Goal: Information Seeking & Learning: Learn about a topic

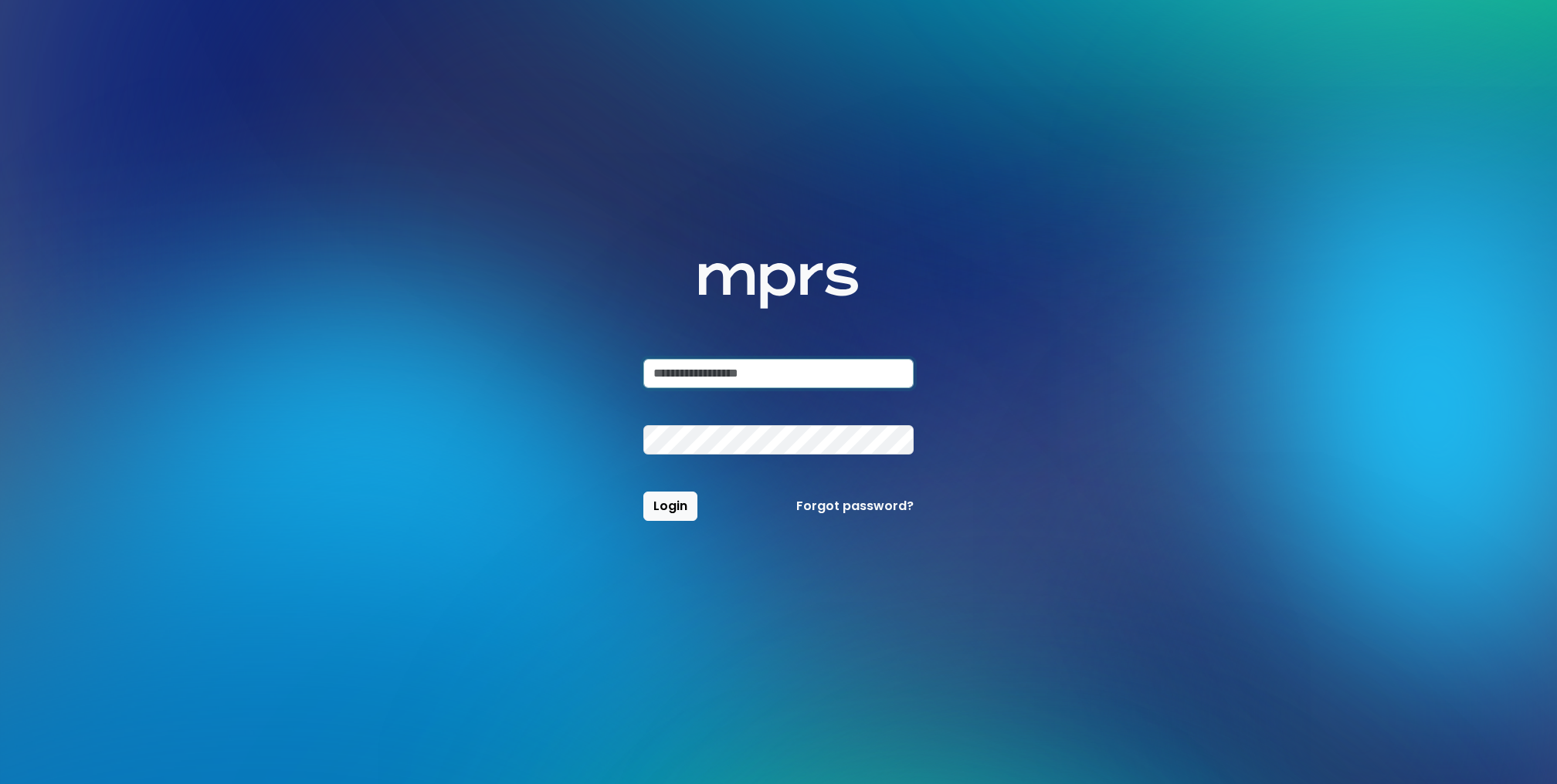
click at [720, 368] on input "email" at bounding box center [778, 374] width 270 height 29
type input "**********"
click at [643, 491] on button "Login" at bounding box center [670, 506] width 54 height 29
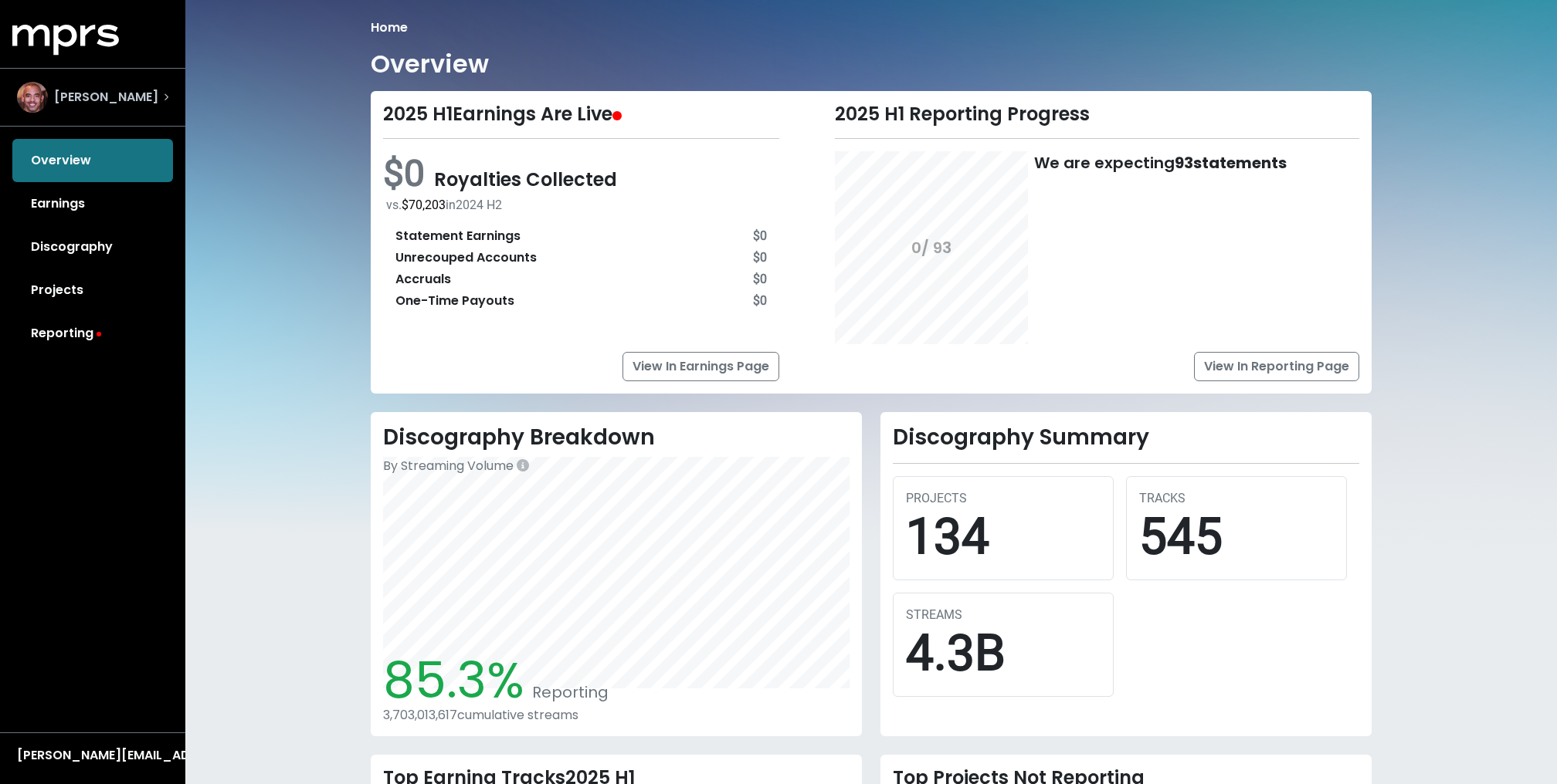
click at [125, 115] on div "[PERSON_NAME]" at bounding box center [93, 97] width 176 height 56
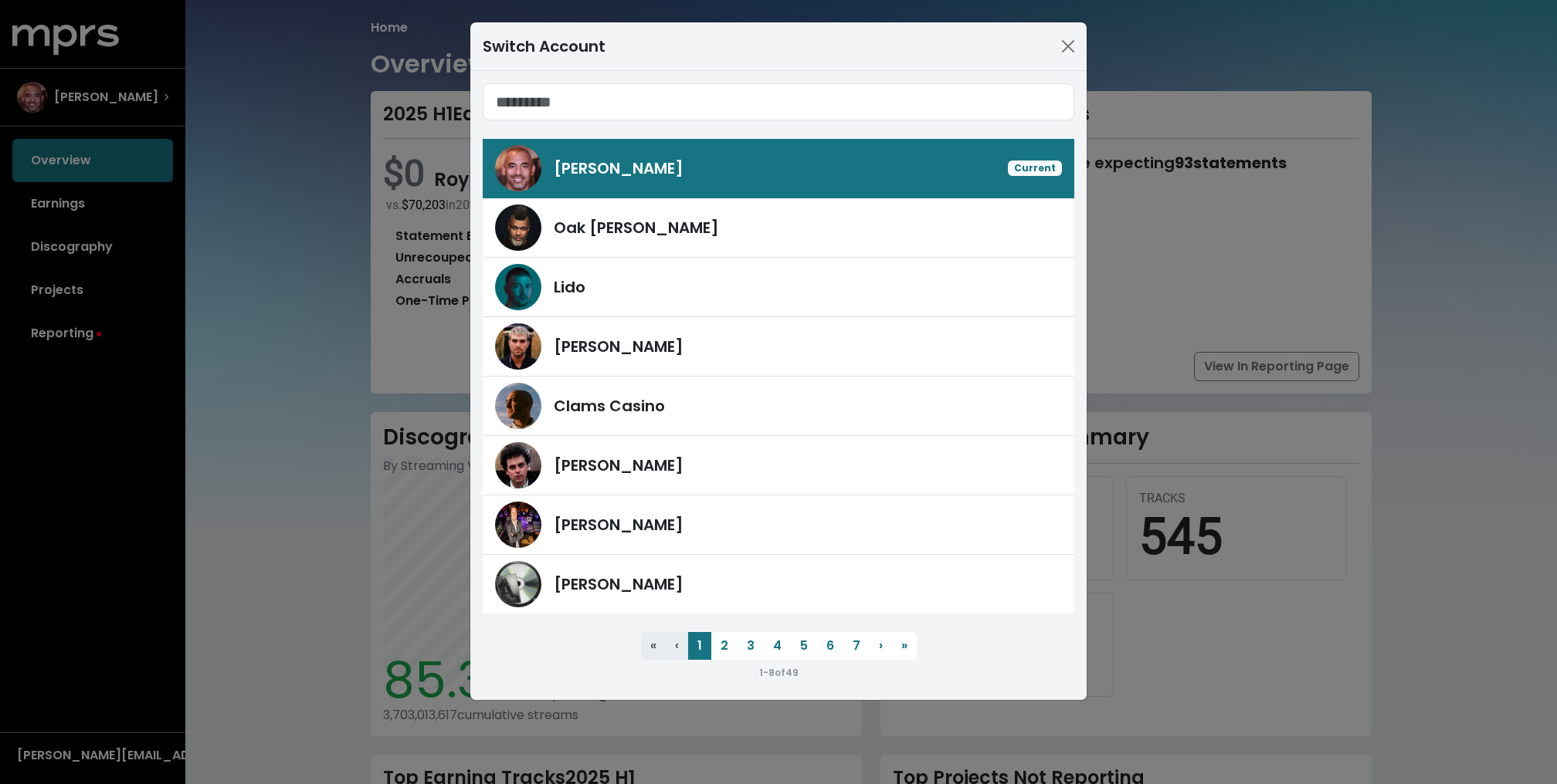
click at [334, 243] on div "Switch Account [PERSON_NAME] Current Oak [PERSON_NAME] Lido [PERSON_NAME] Clams…" at bounding box center [778, 392] width 1557 height 784
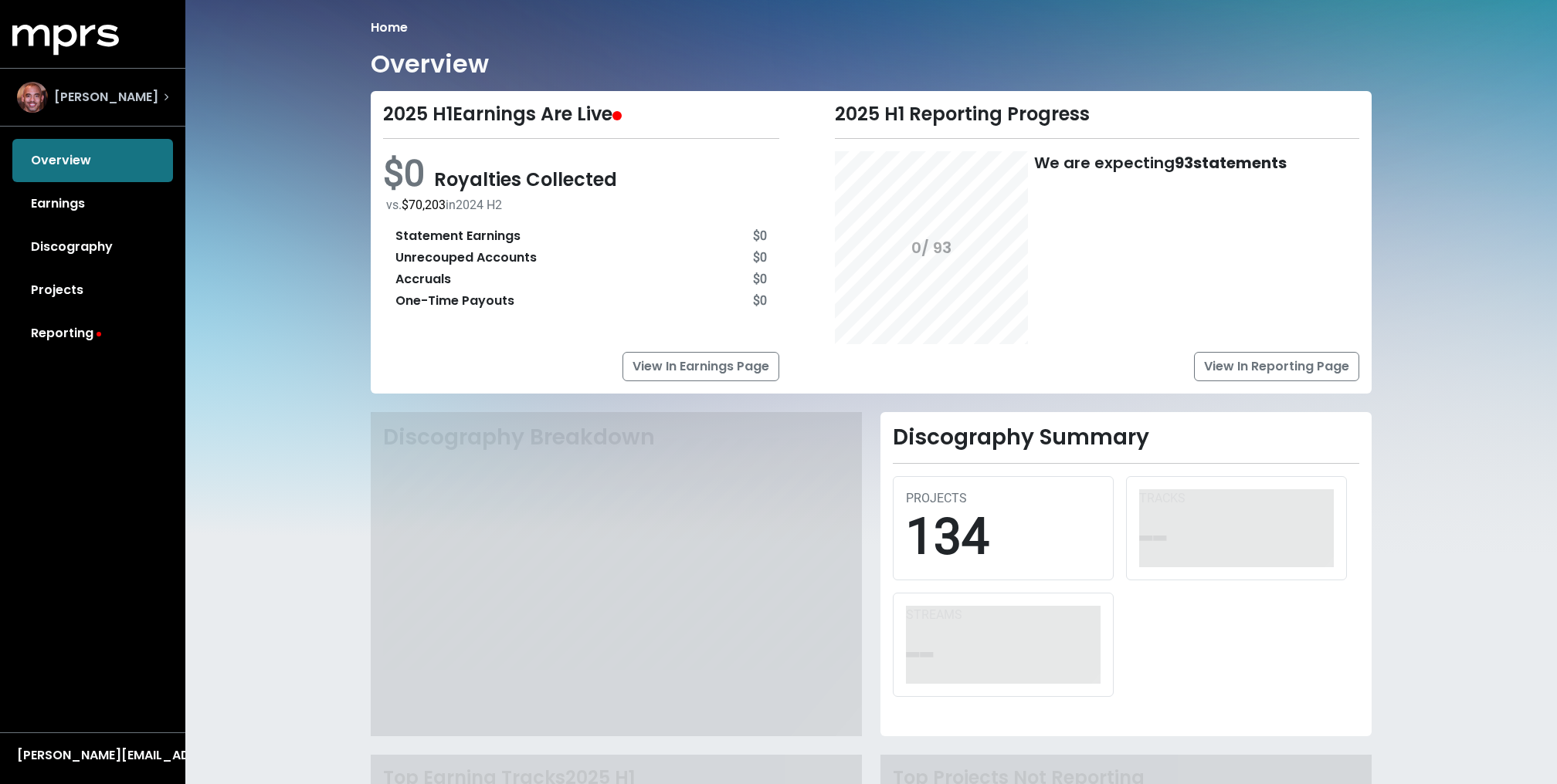
click at [160, 82] on div "[PERSON_NAME]" at bounding box center [92, 97] width 152 height 31
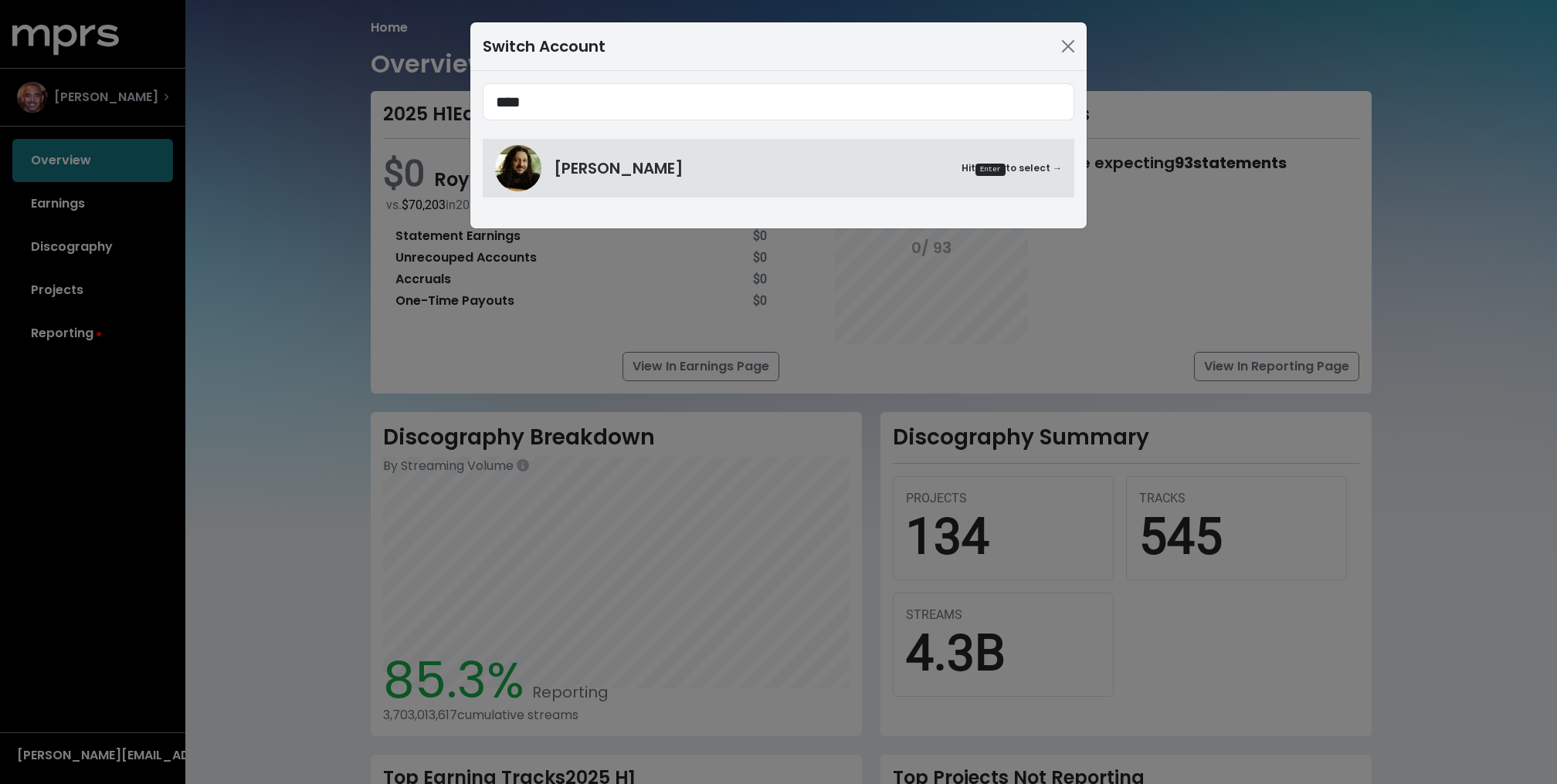
type input "****"
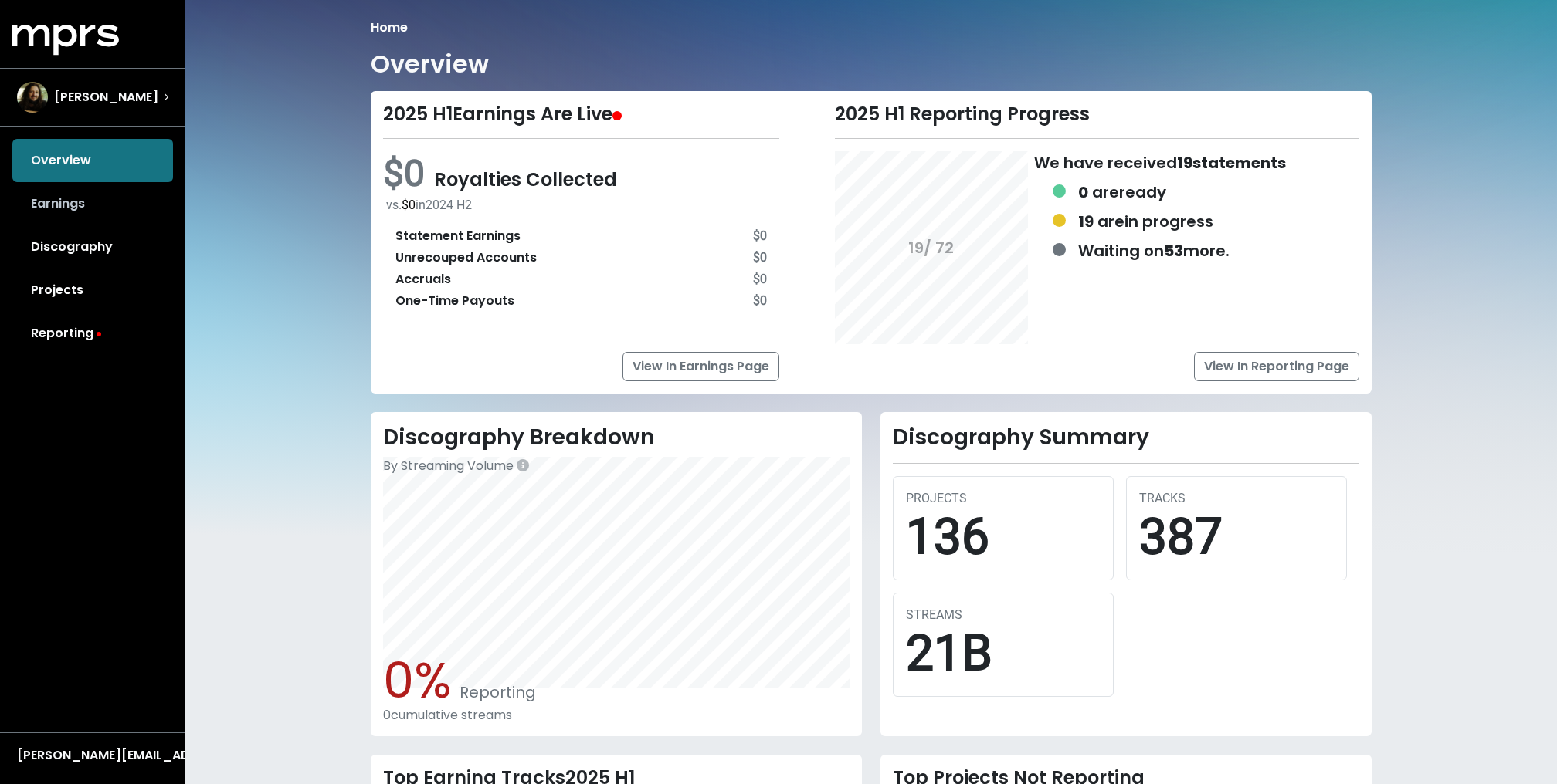
click at [79, 216] on link "Earnings" at bounding box center [92, 203] width 161 height 43
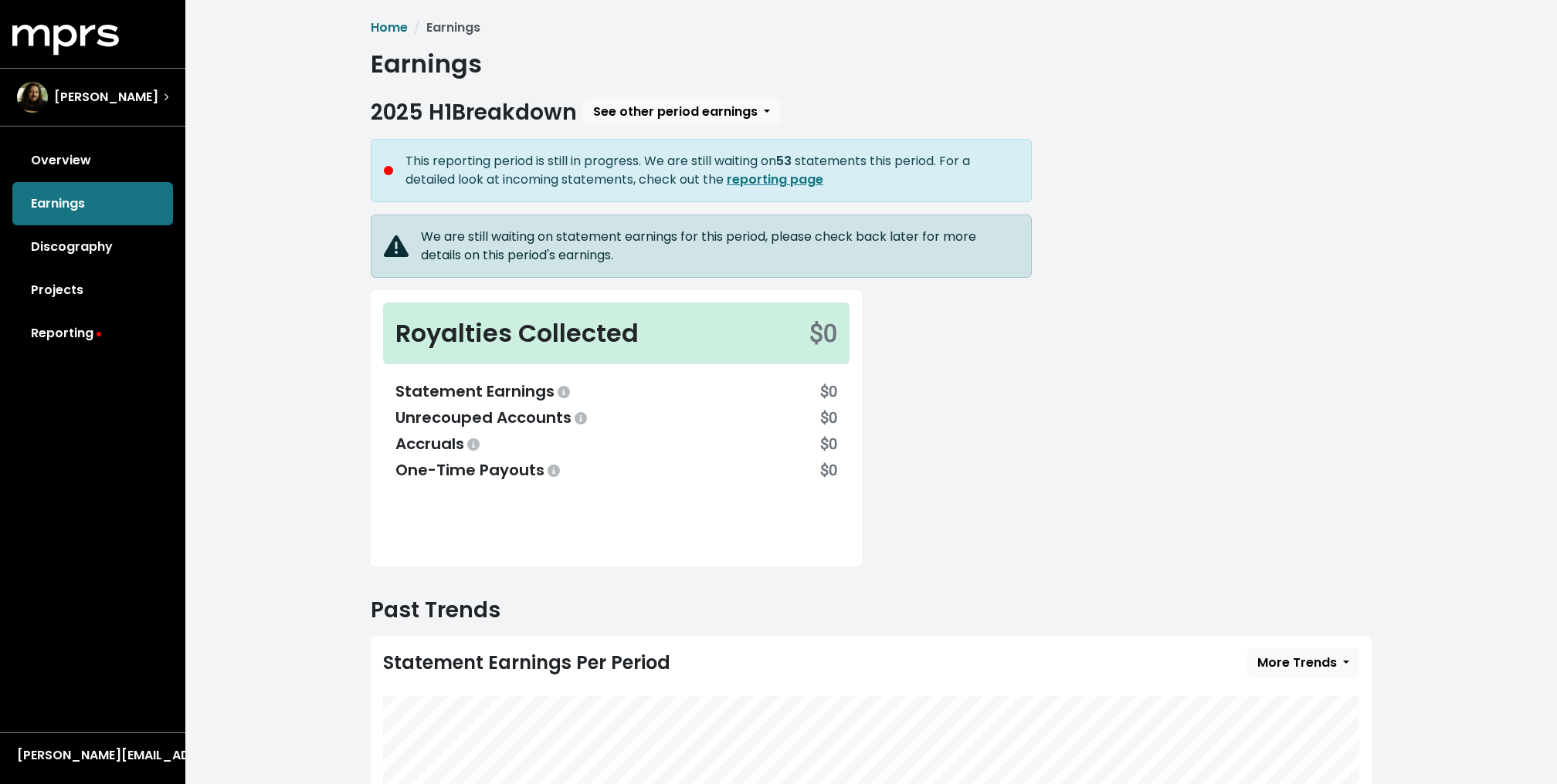
click at [226, 282] on div "Home Earnings Earnings 2025 H1 Breakdown See other period earnings This reporti…" at bounding box center [871, 530] width 1371 height 1060
click at [608, 114] on span "See other period earnings" at bounding box center [675, 111] width 164 height 17
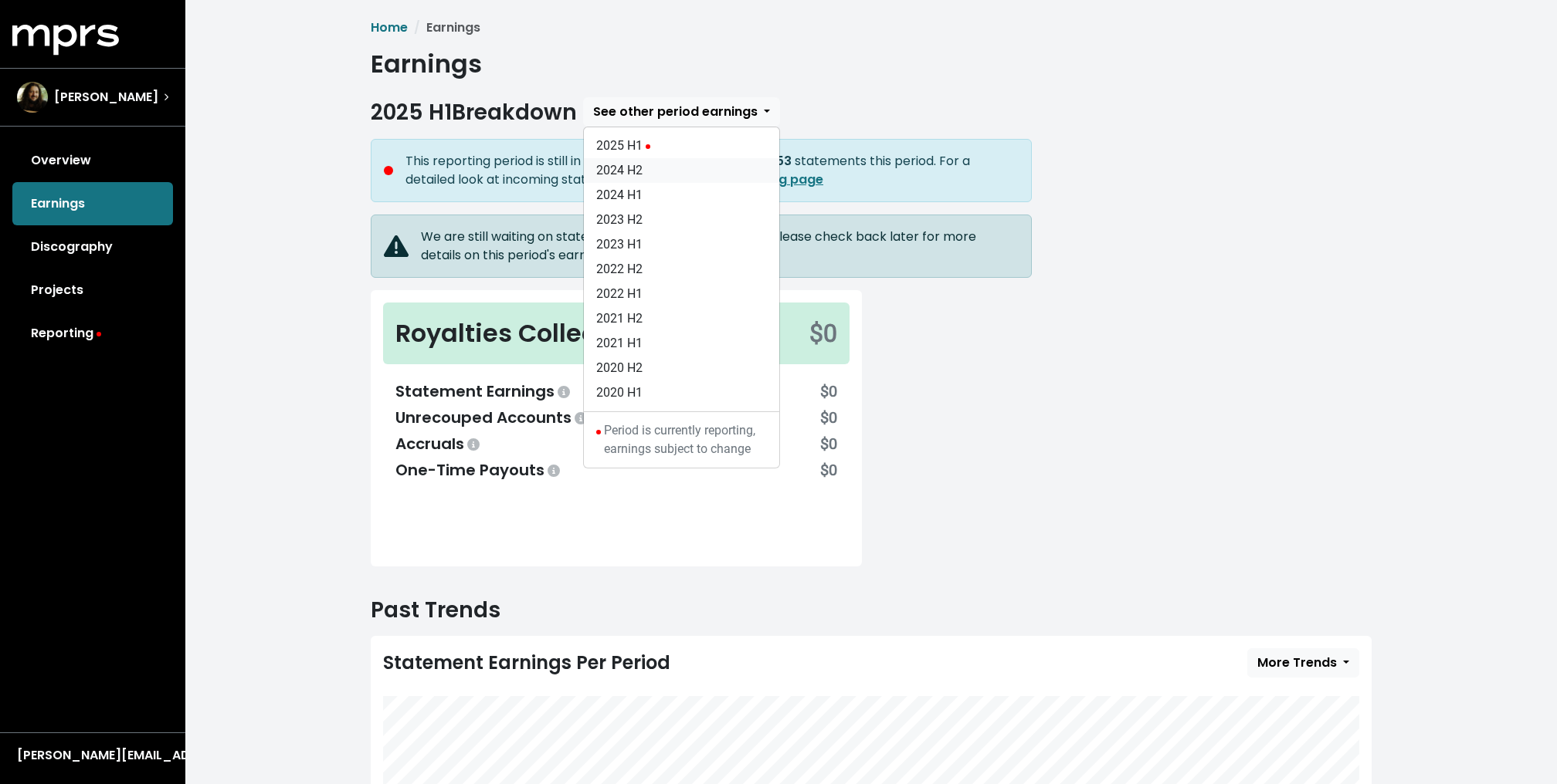
click at [623, 174] on link "2024 H2" at bounding box center [681, 170] width 196 height 25
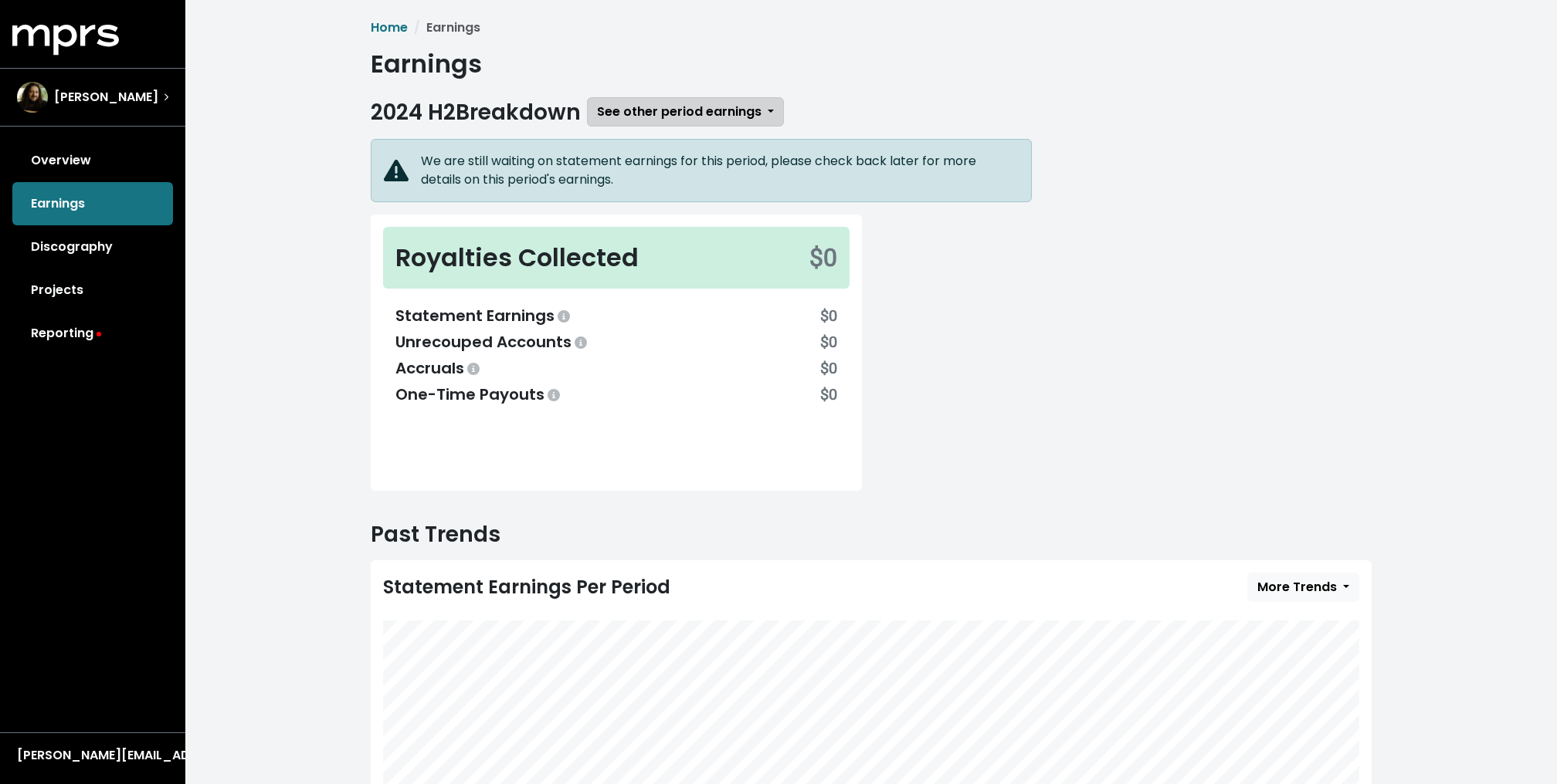
click at [633, 121] on span "See other period earnings" at bounding box center [679, 112] width 164 height 18
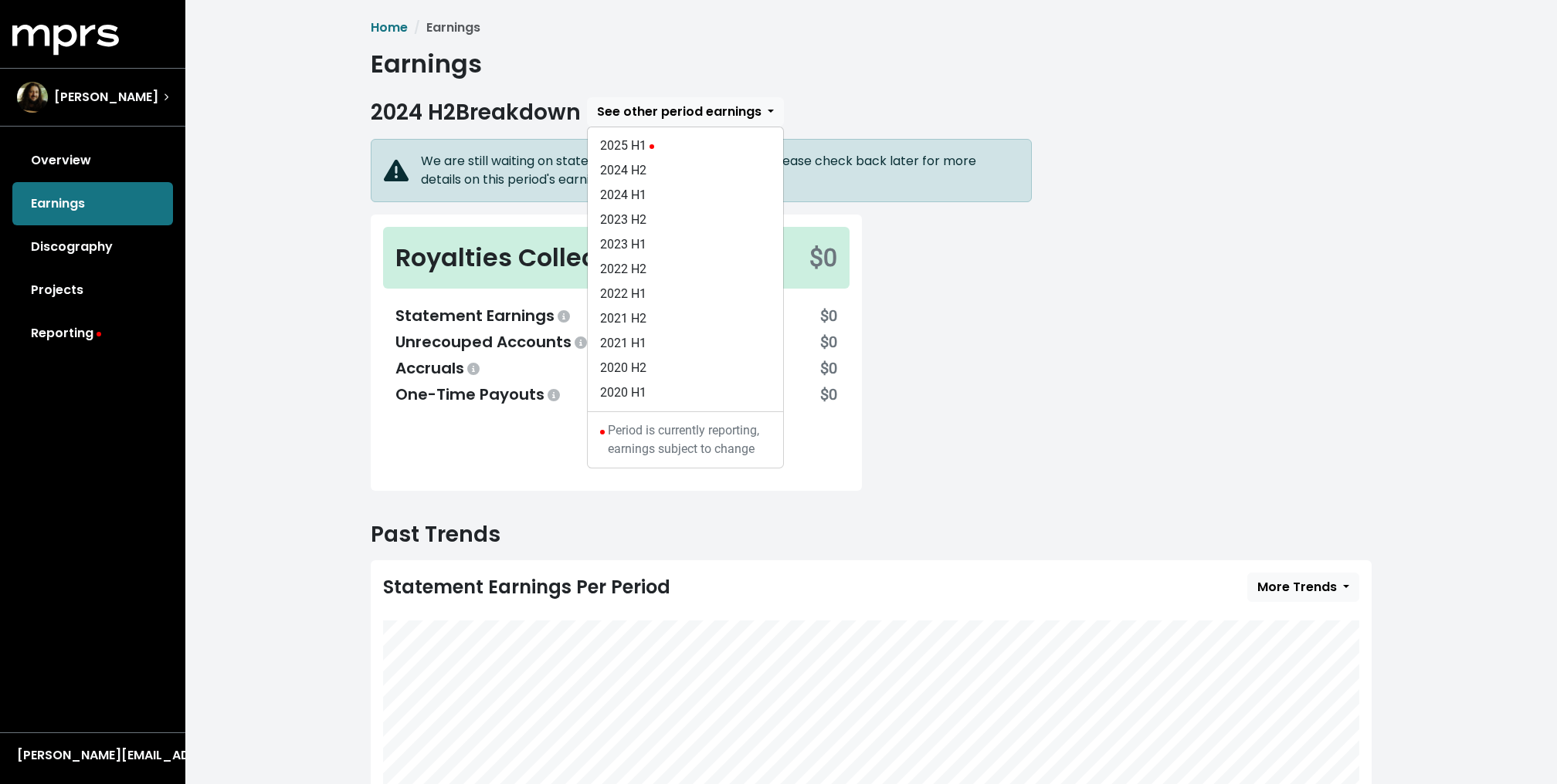
click at [290, 380] on div "Home Earnings Earnings 2024 H2 Breakdown See other period earnings 2025 H1 2024…" at bounding box center [871, 492] width 1371 height 985
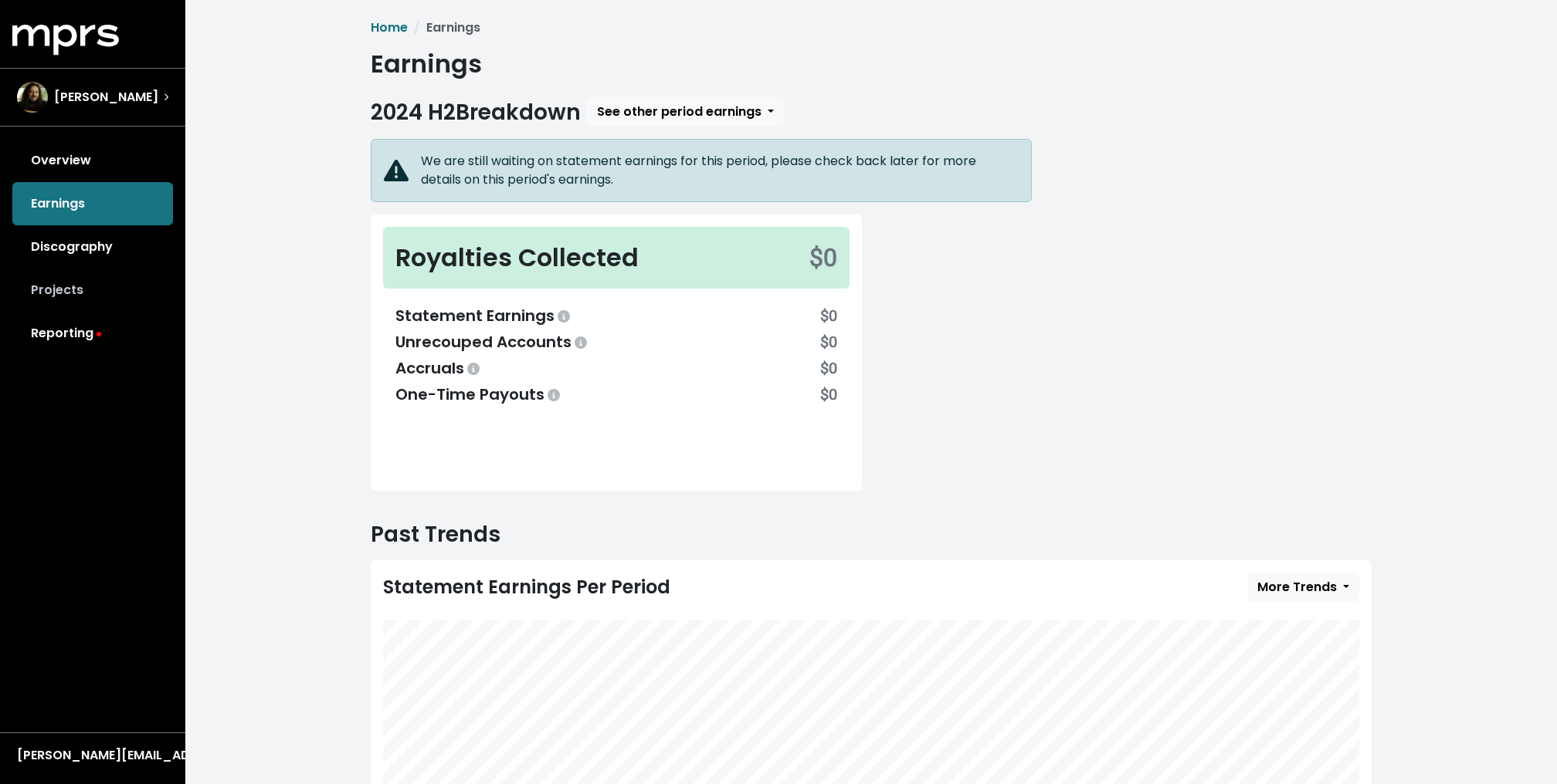
click at [75, 291] on link "Projects" at bounding box center [92, 290] width 161 height 43
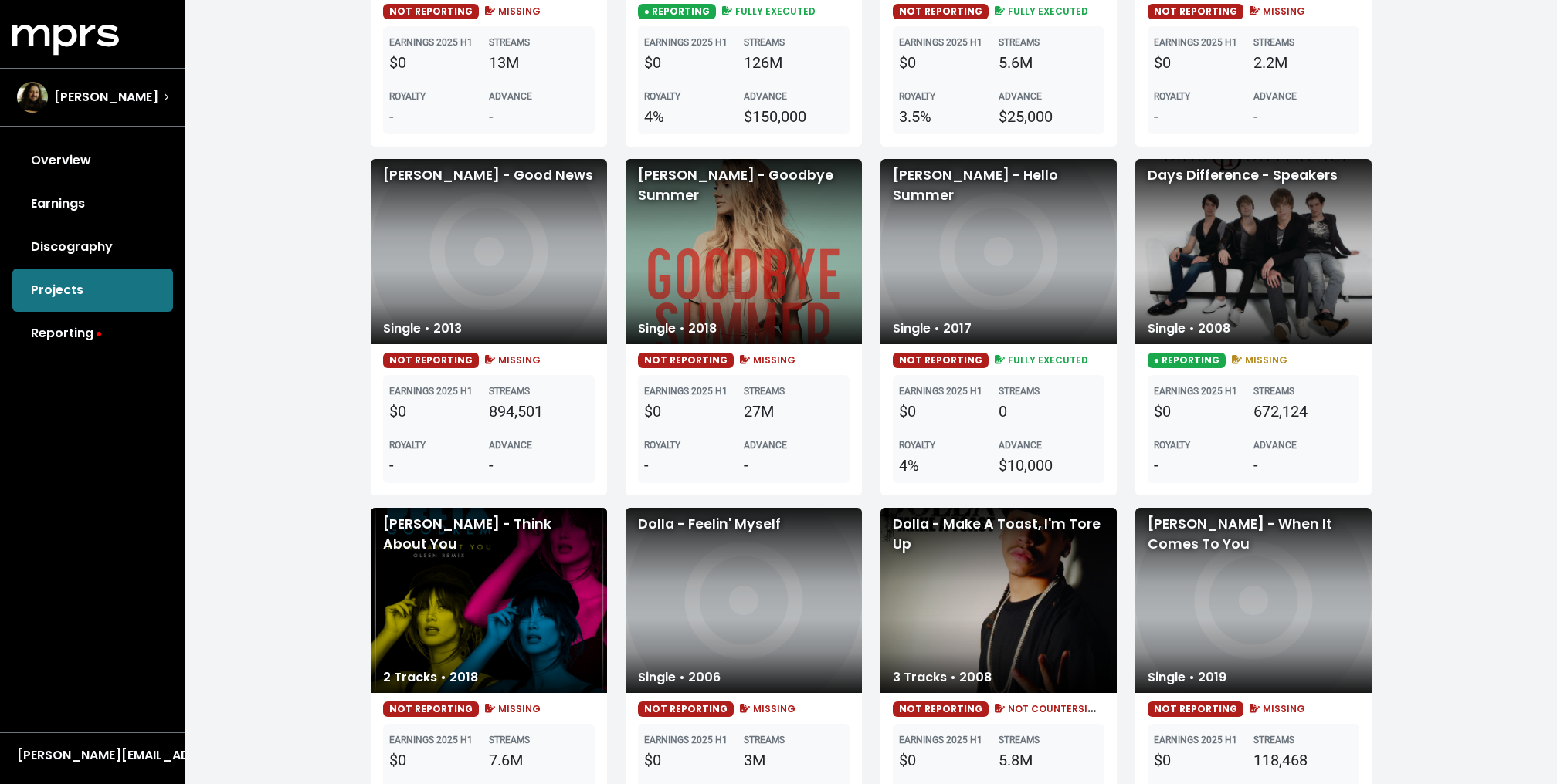
scroll to position [2293, 0]
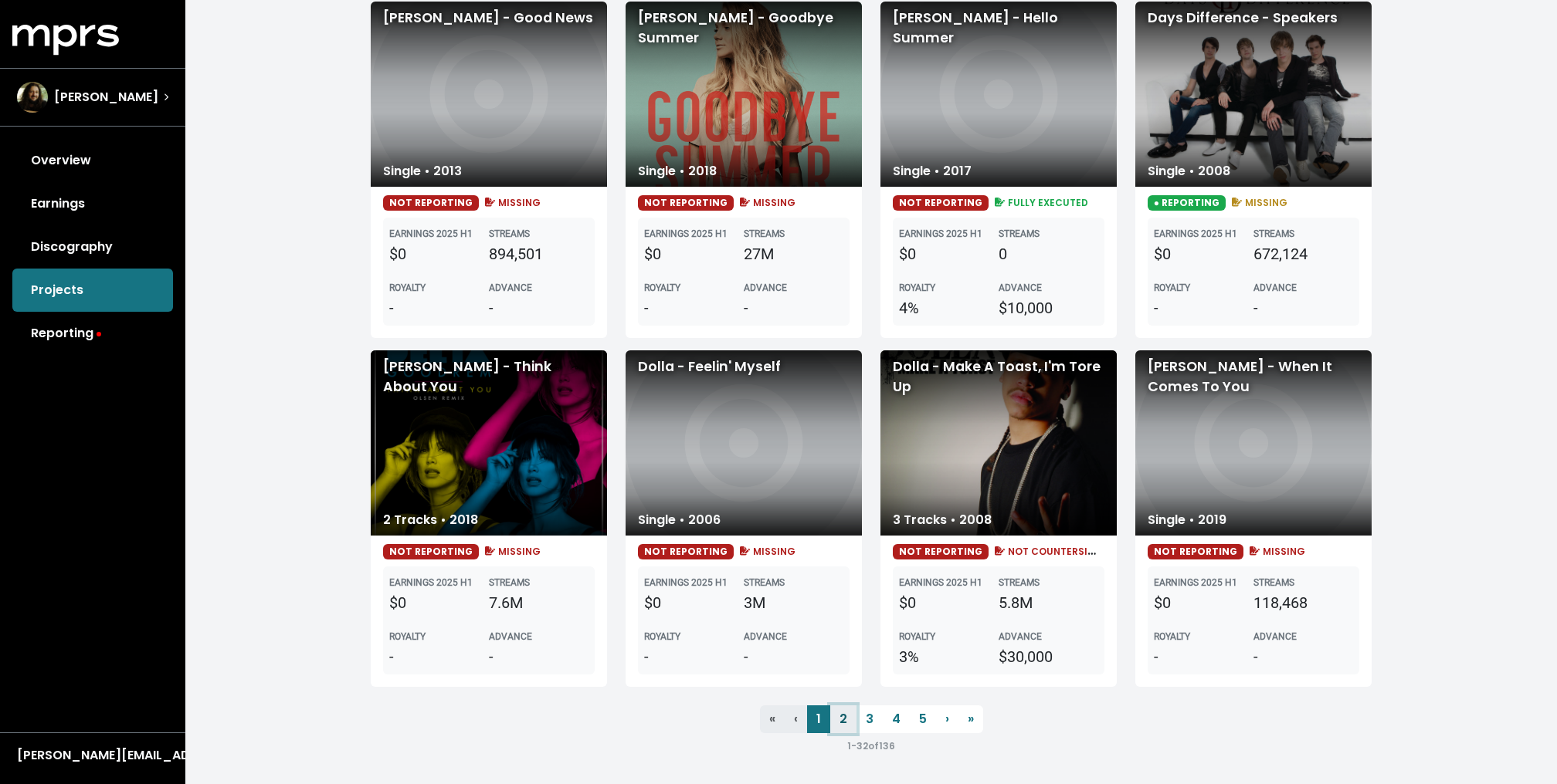
click at [843, 714] on link "2" at bounding box center [843, 719] width 27 height 28
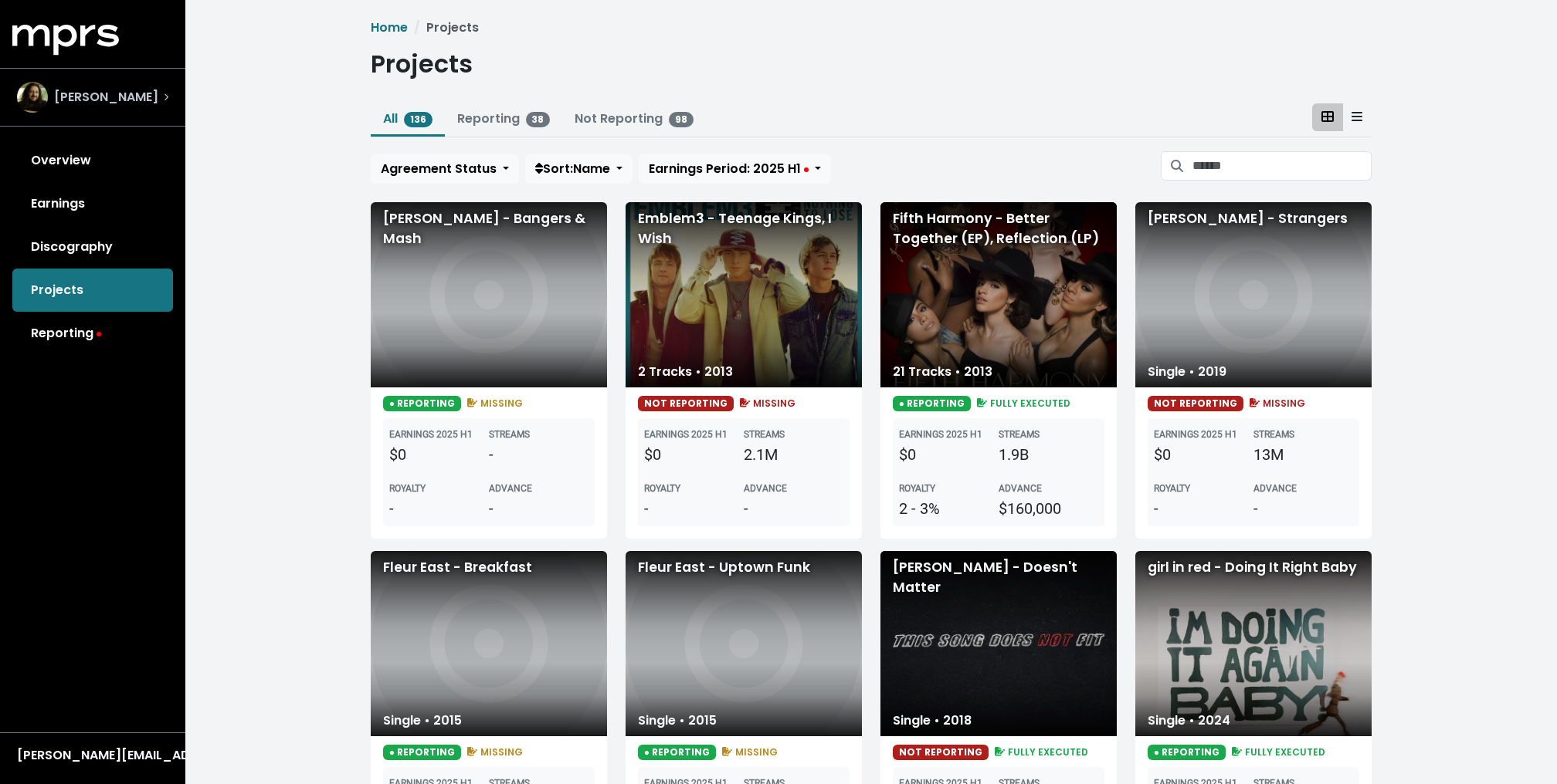
click at [123, 100] on span "Julian Bunetta" at bounding box center [106, 97] width 104 height 18
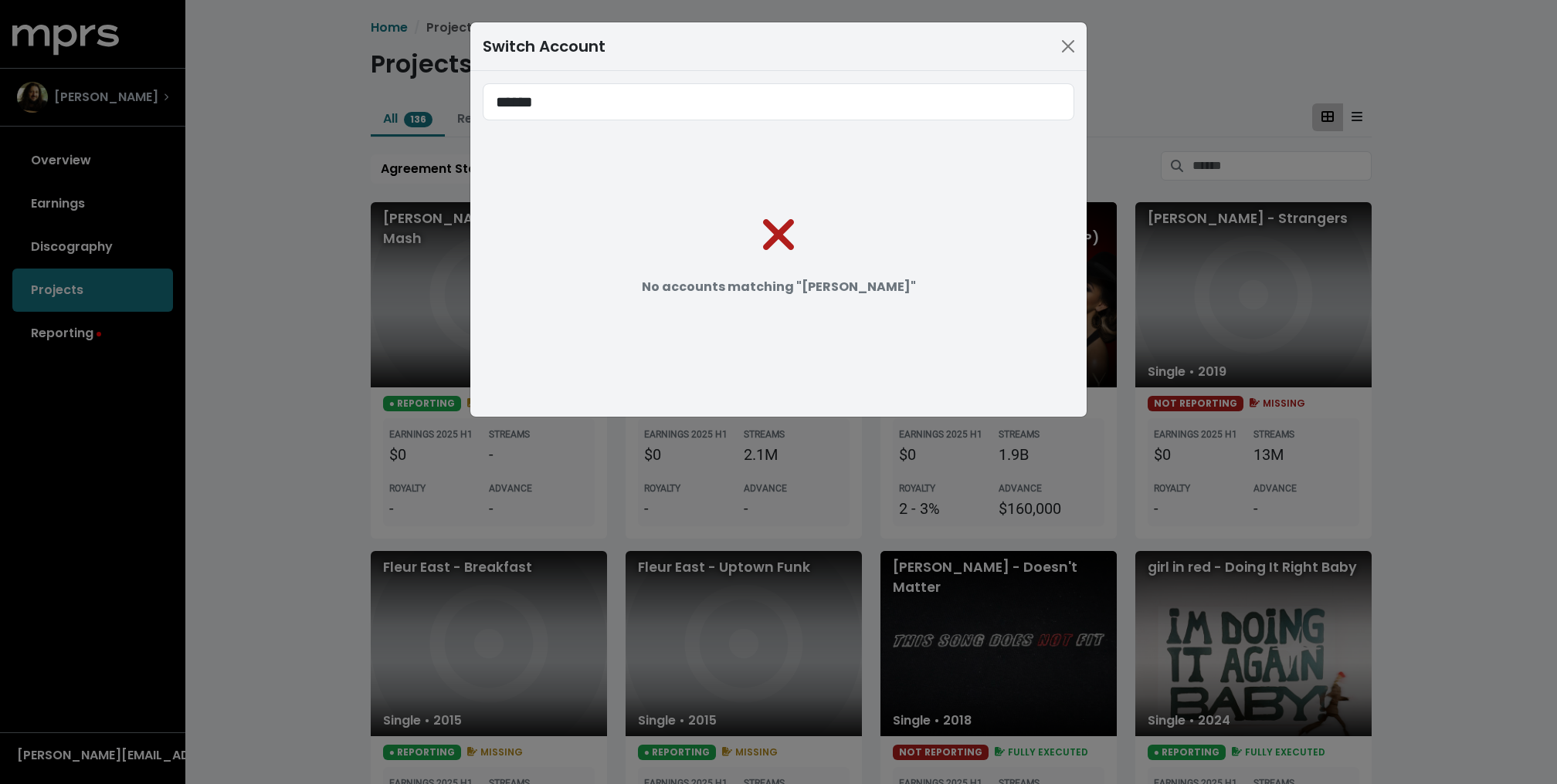
type input "******"
click at [356, 416] on div "Switch Account ****** No accounts matching " john r "" at bounding box center [778, 392] width 1557 height 784
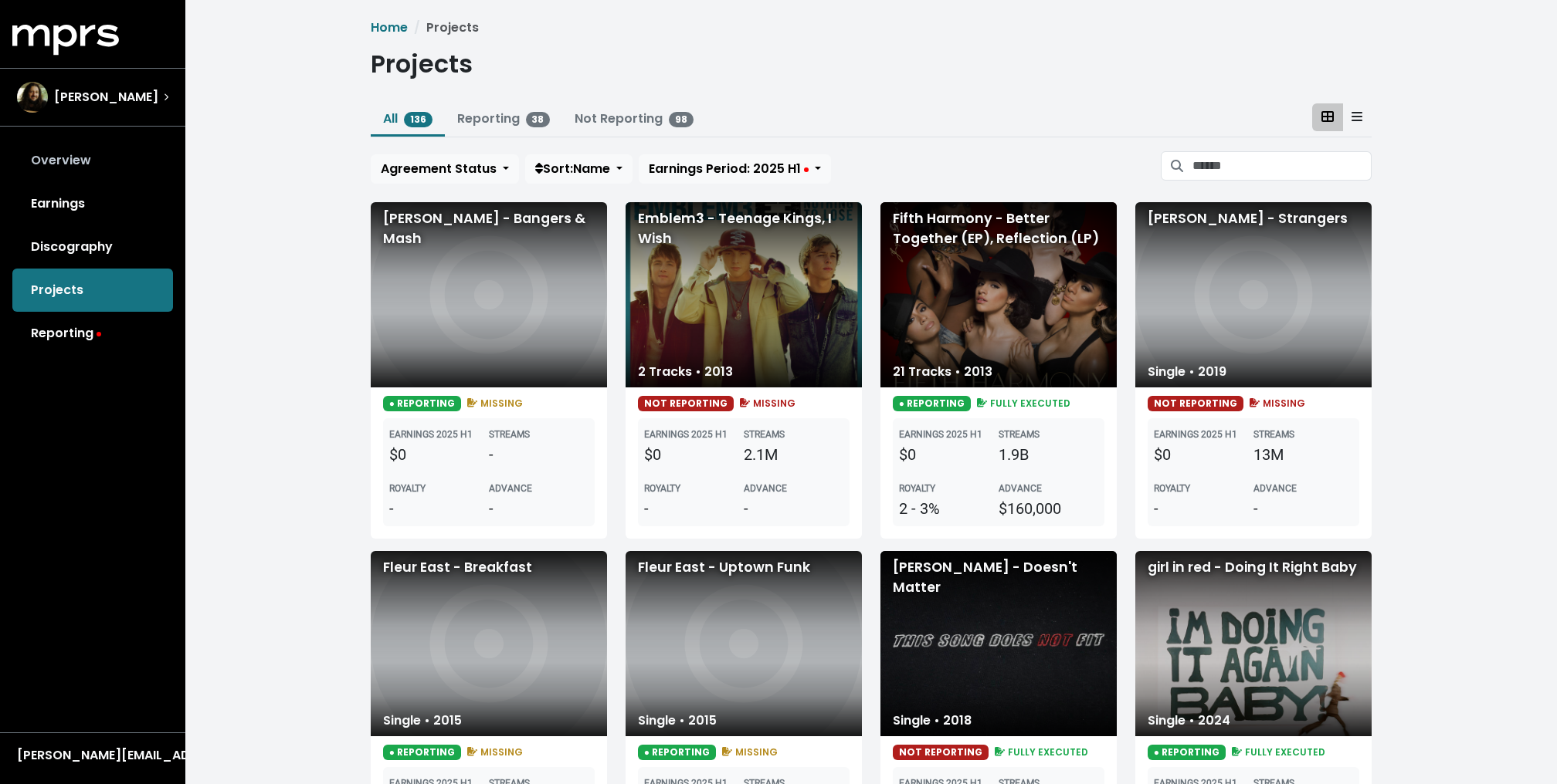
click at [80, 148] on link "Overview" at bounding box center [92, 160] width 161 height 43
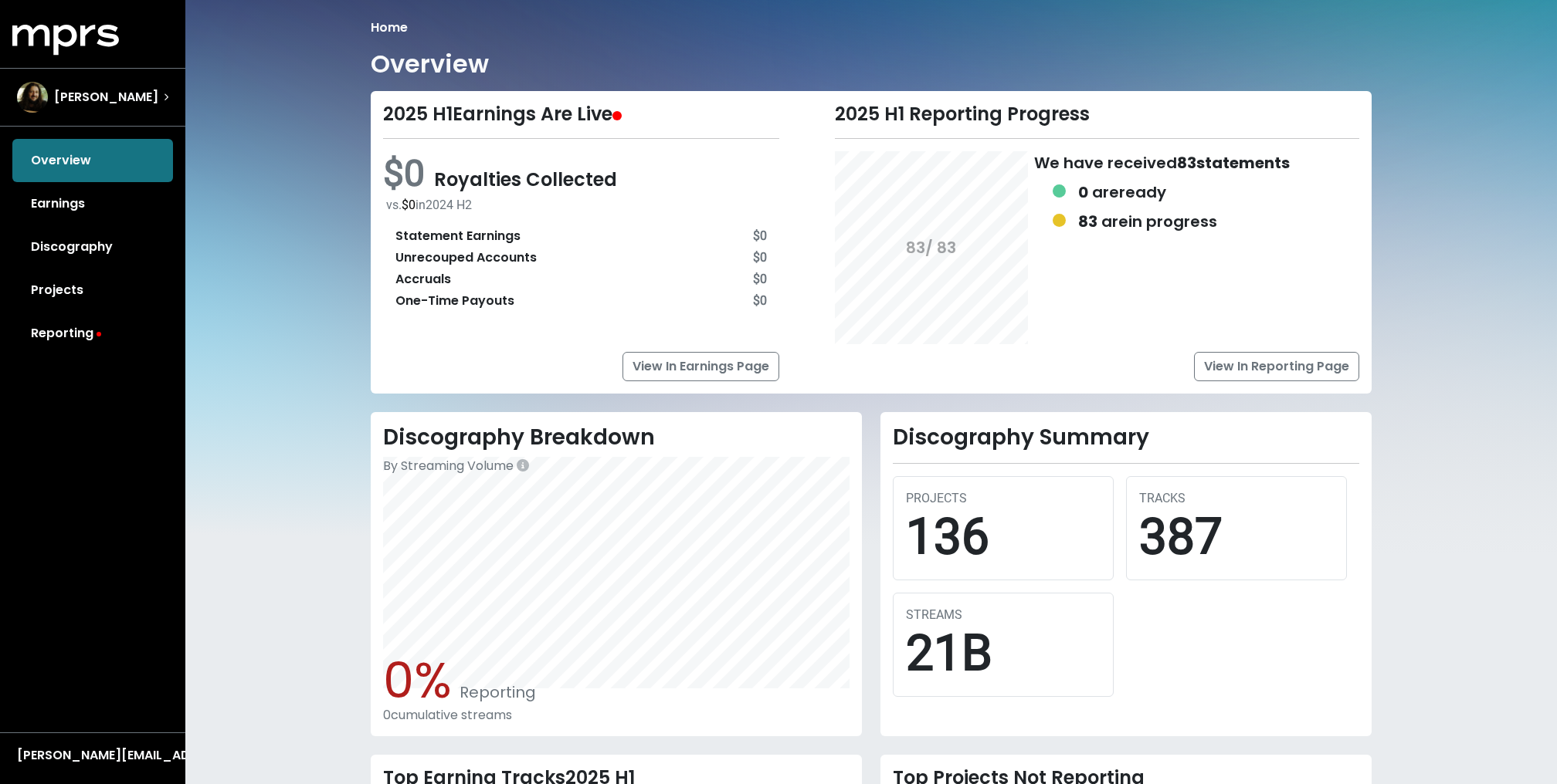
click at [377, 457] on div "Discography Breakdown By Streaming Volume 0% Reporting 0 cumulative streams" at bounding box center [615, 574] width 491 height 324
click at [64, 201] on link "Earnings" at bounding box center [92, 203] width 161 height 43
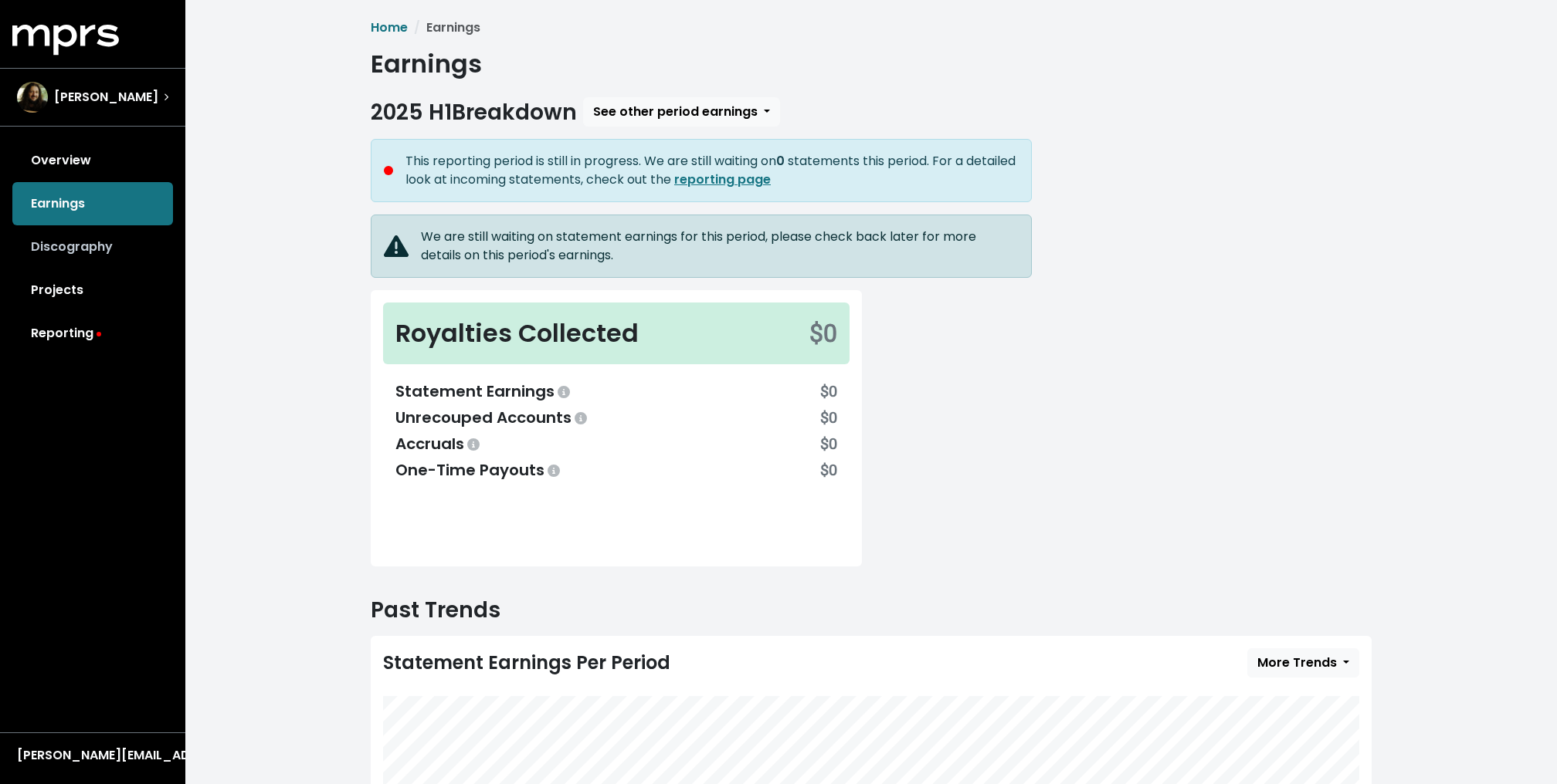
click at [85, 243] on link "Discography" at bounding box center [92, 246] width 161 height 43
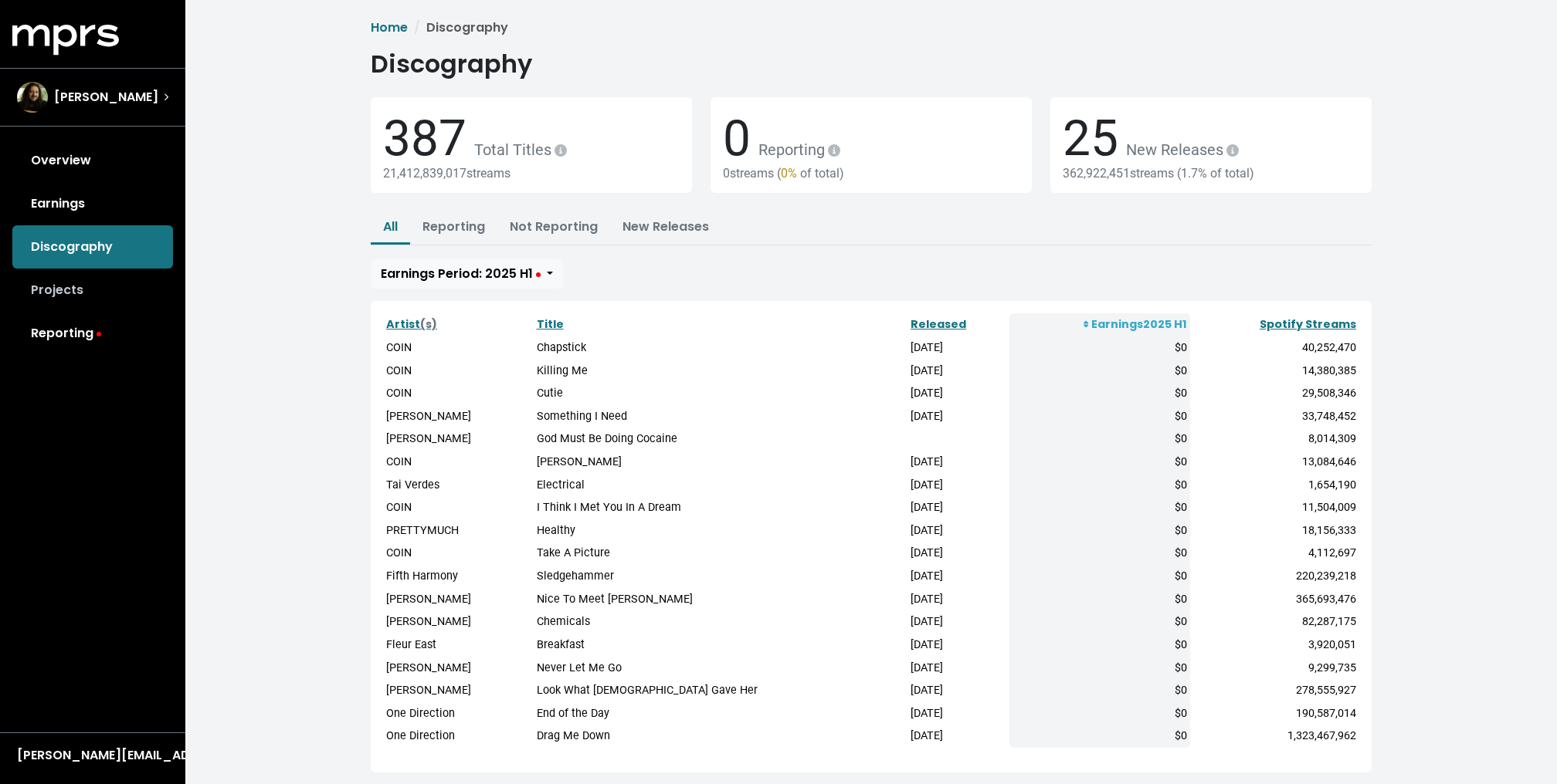
click at [61, 301] on link "Projects" at bounding box center [92, 290] width 161 height 43
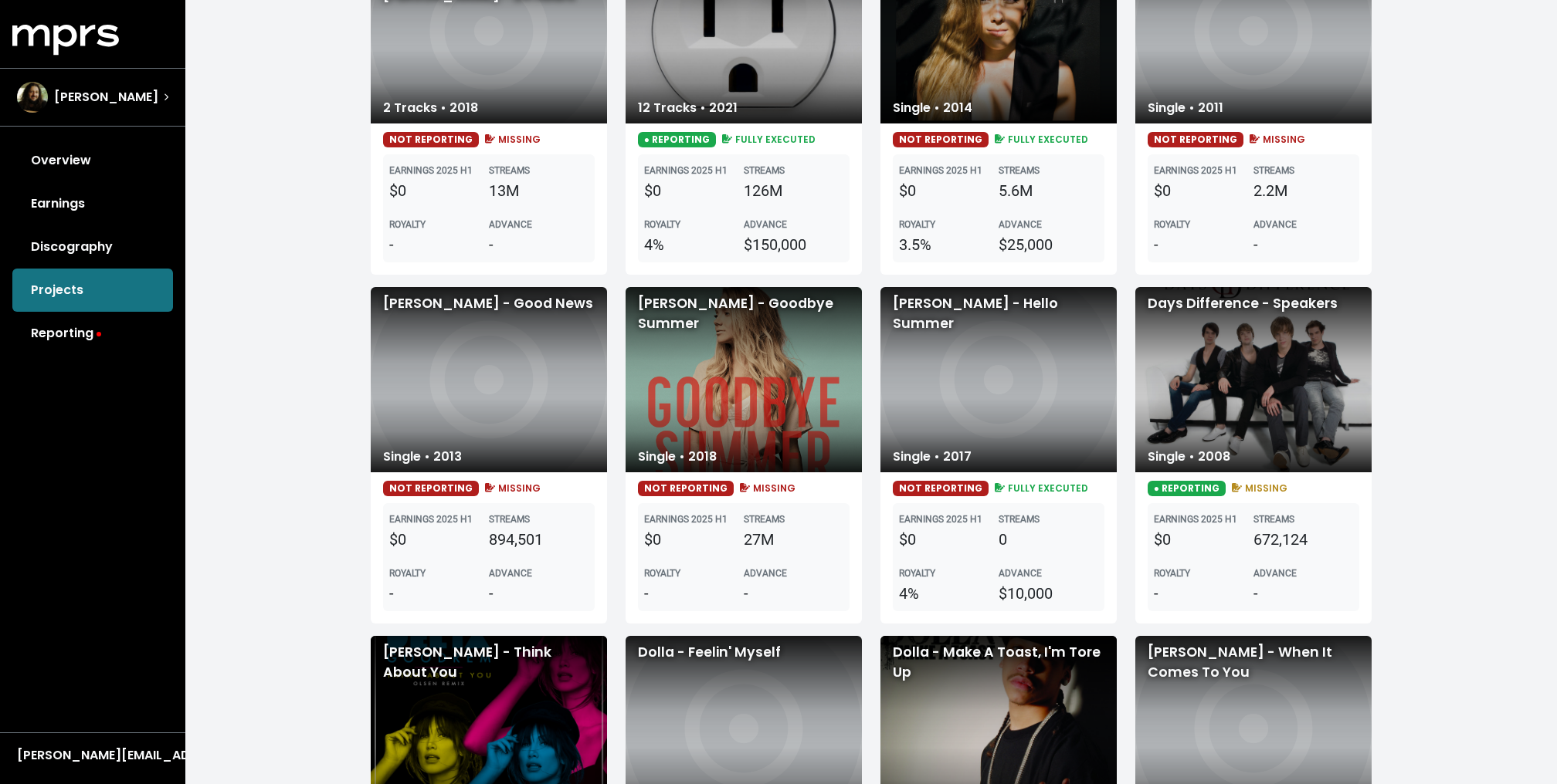
scroll to position [2293, 0]
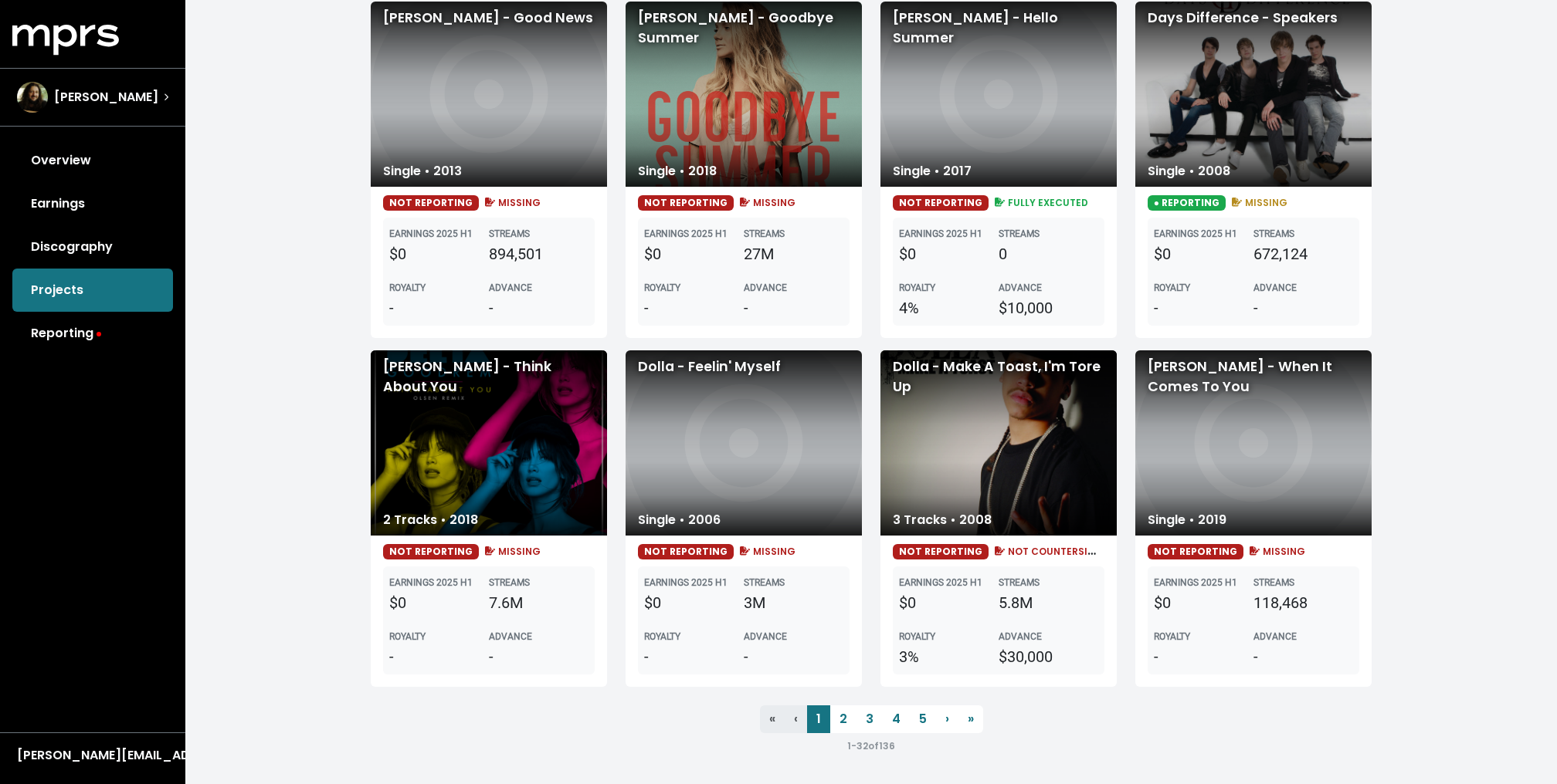
click at [808, 488] on div "Dolla - Feelin' Myself" at bounding box center [743, 443] width 236 height 185
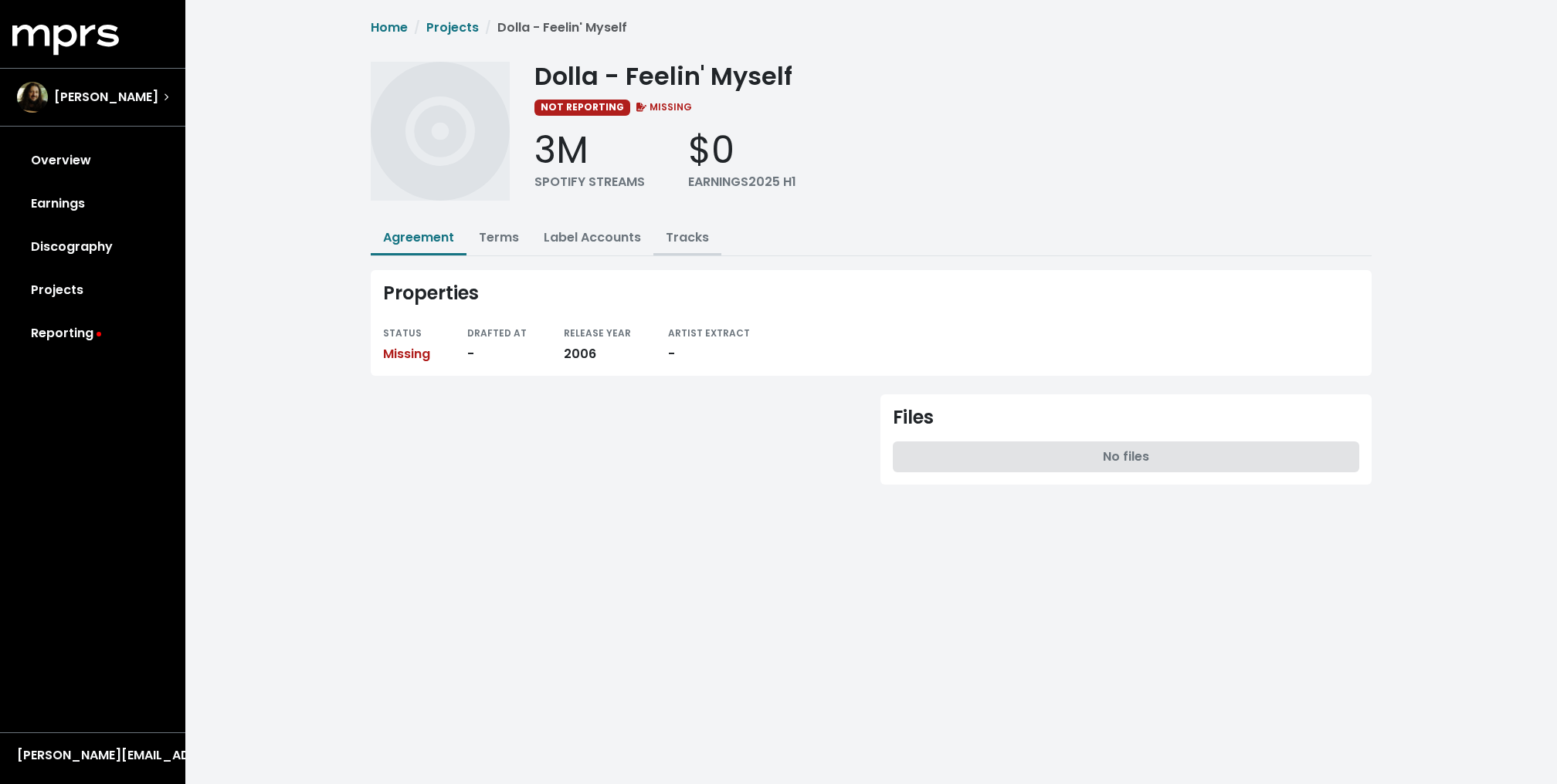
click at [694, 230] on link "Tracks" at bounding box center [687, 237] width 43 height 17
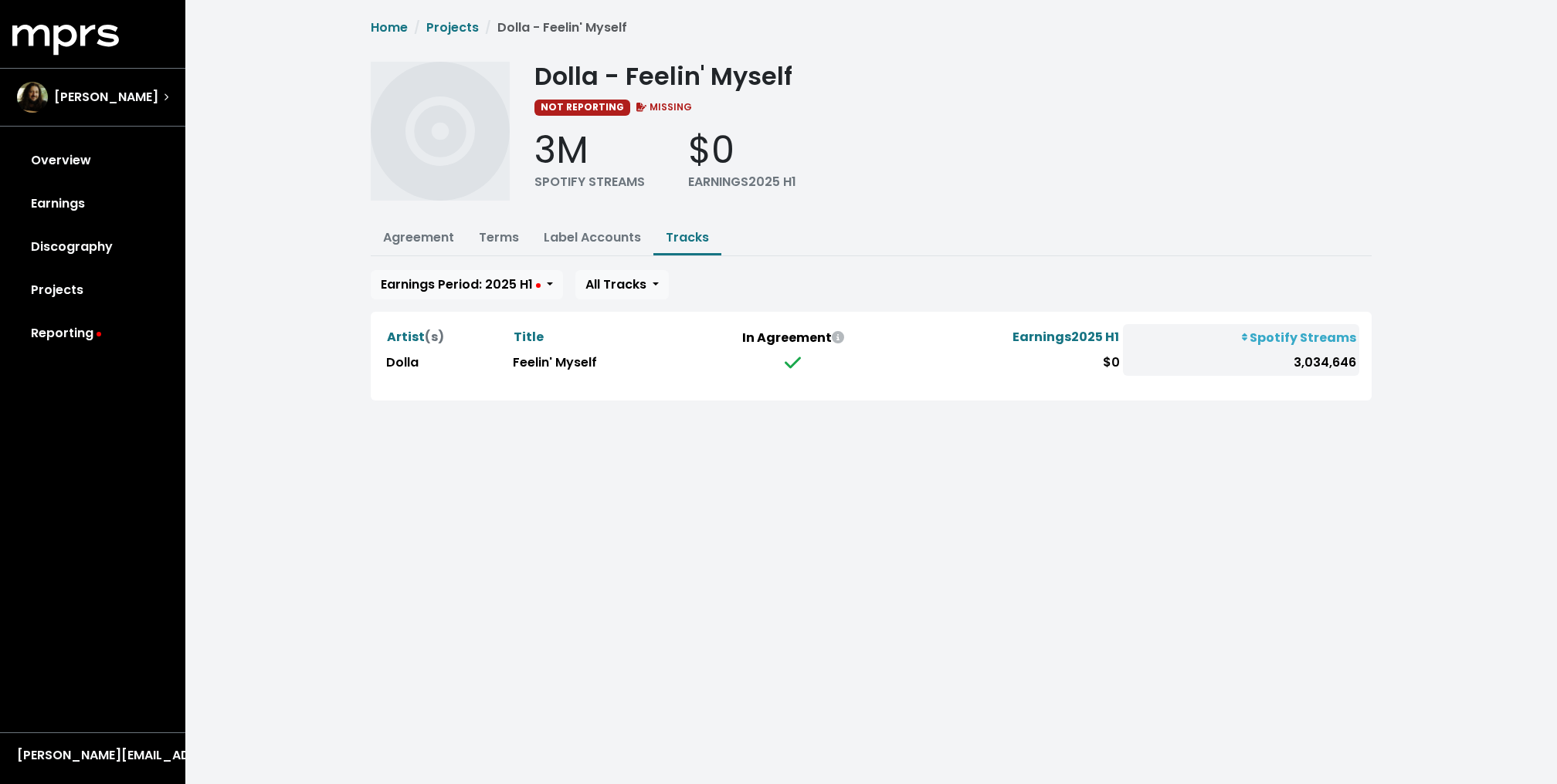
click at [541, 375] on div "Artist (s) Title In Agreement Earnings 2025 H1 Spotify Streams Dolla Feelin' My…" at bounding box center [871, 356] width 976 height 64
